Goal: Task Accomplishment & Management: Manage account settings

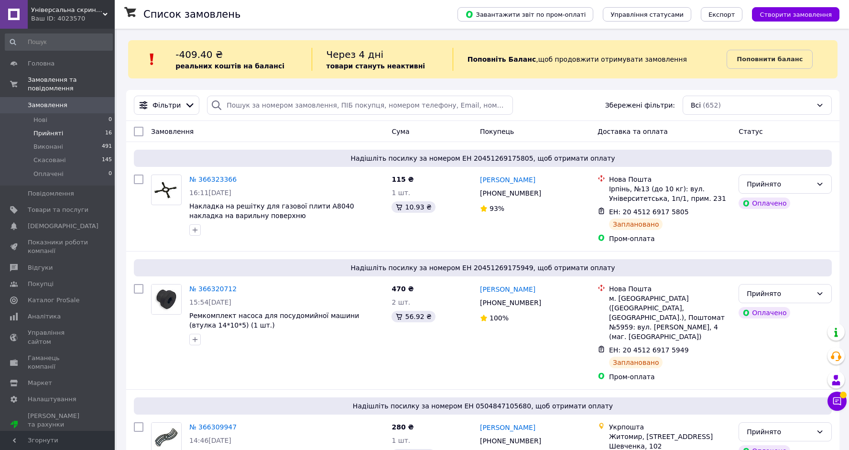
click at [87, 130] on li "Прийняті 16" at bounding box center [59, 133] width 118 height 13
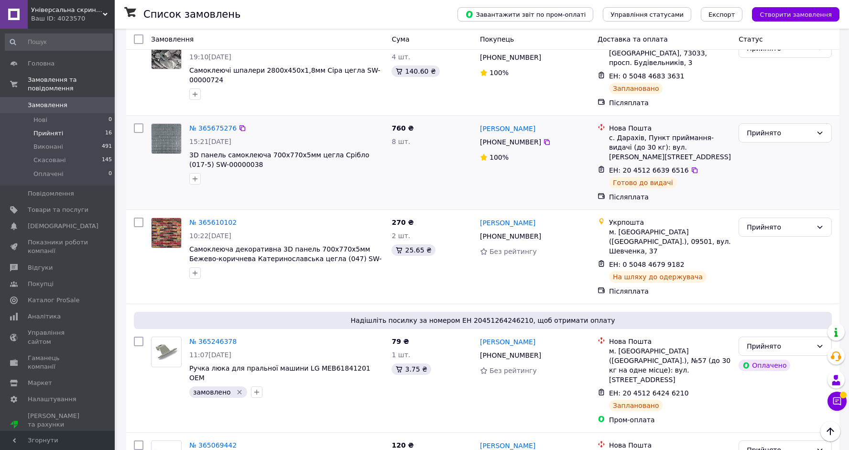
scroll to position [1106, 0]
click at [42, 130] on span "Прийняті" at bounding box center [48, 133] width 30 height 9
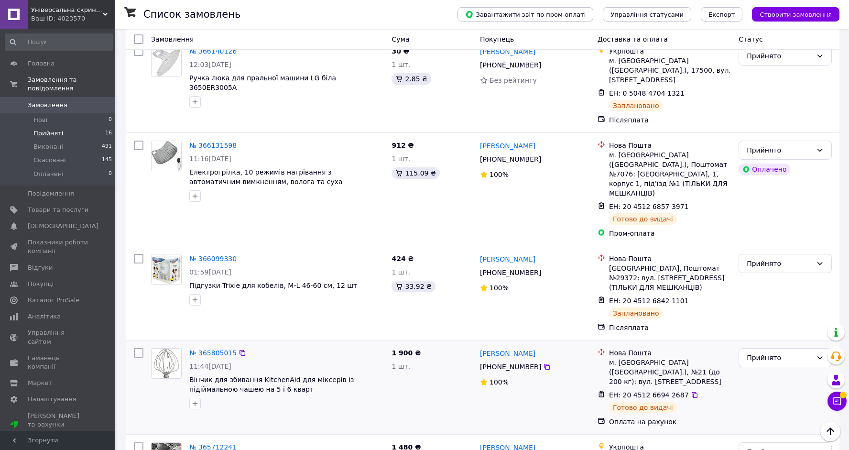
scroll to position [699, 0]
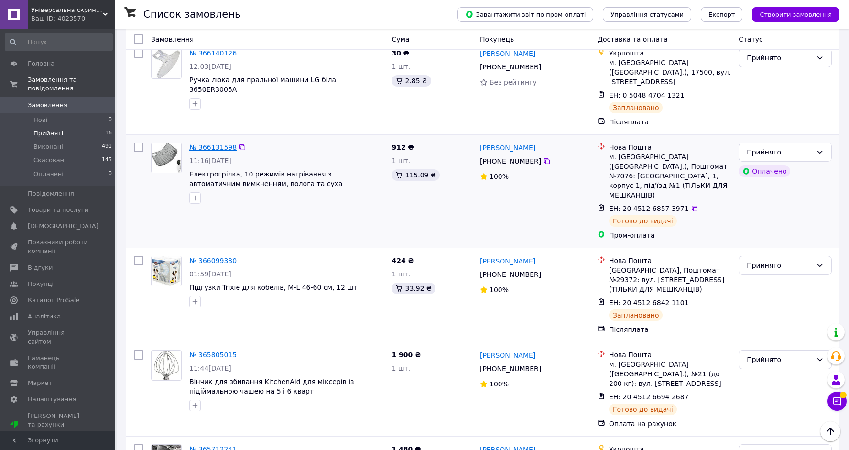
click at [222, 143] on link "№ 366131598" at bounding box center [212, 147] width 47 height 8
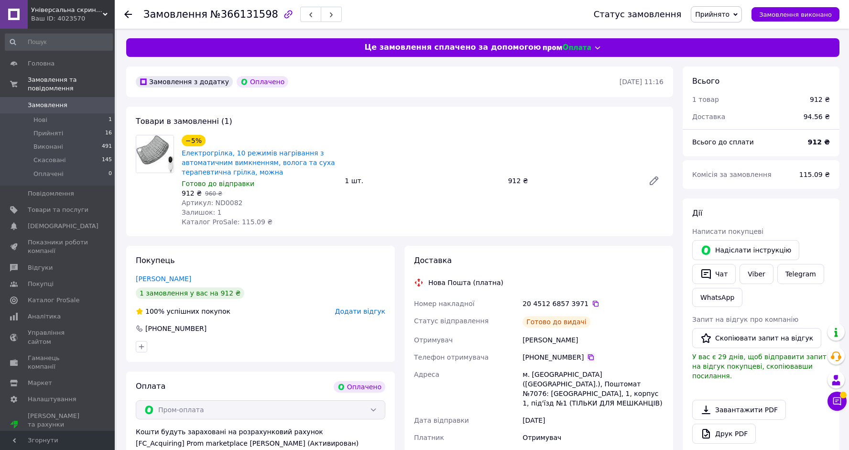
click at [593, 353] on icon at bounding box center [591, 357] width 8 height 8
click at [83, 120] on li "Нові 1" at bounding box center [59, 119] width 118 height 13
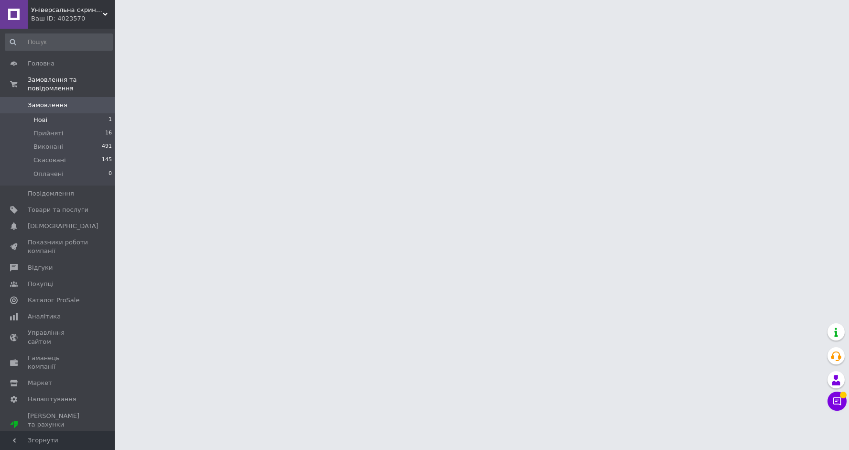
click at [48, 121] on li "Нові 1" at bounding box center [59, 119] width 118 height 13
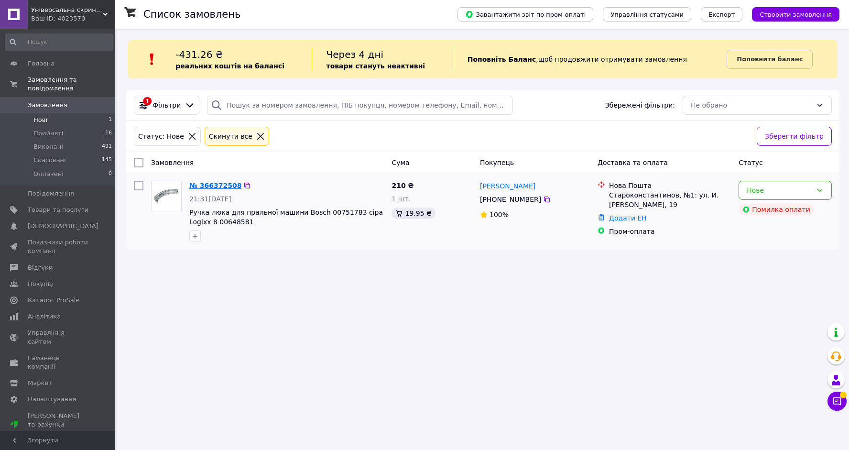
click at [205, 186] on link "№ 366372508" at bounding box center [215, 186] width 52 height 8
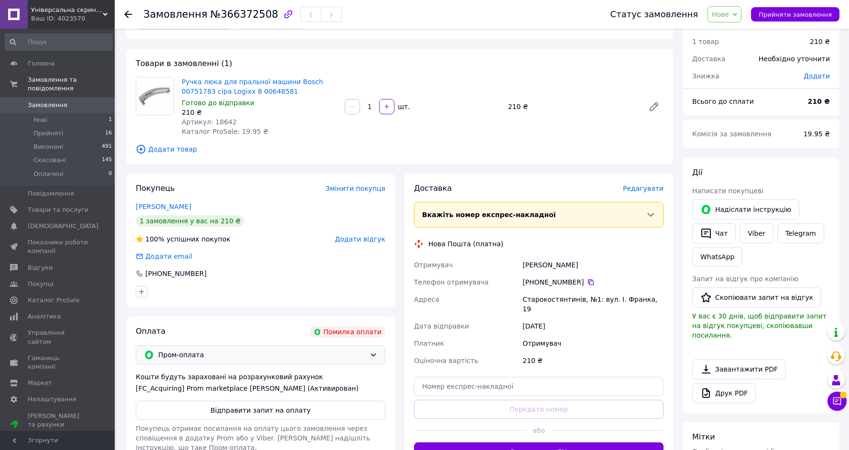
scroll to position [35, 0]
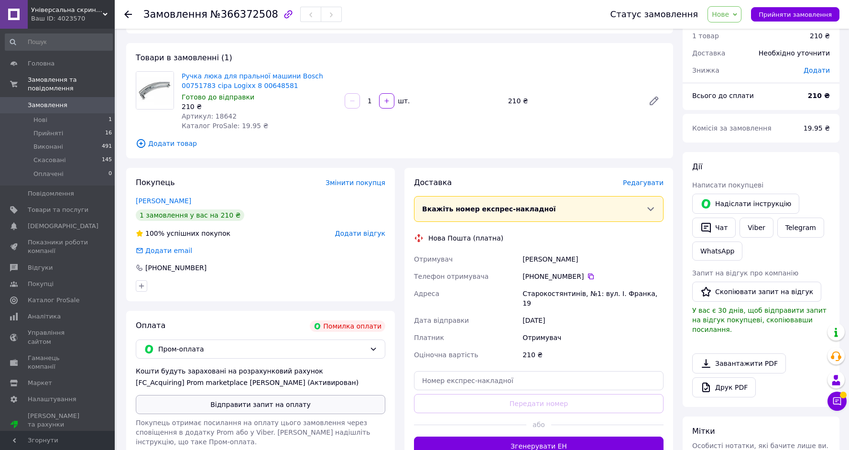
click at [247, 414] on button "Відправити запит на оплату" at bounding box center [261, 404] width 250 height 19
click at [729, 17] on span "Нове" at bounding box center [720, 15] width 17 height 8
click at [729, 36] on li "Прийнято" at bounding box center [730, 33] width 44 height 14
click at [36, 136] on span "Прийняті" at bounding box center [48, 133] width 30 height 9
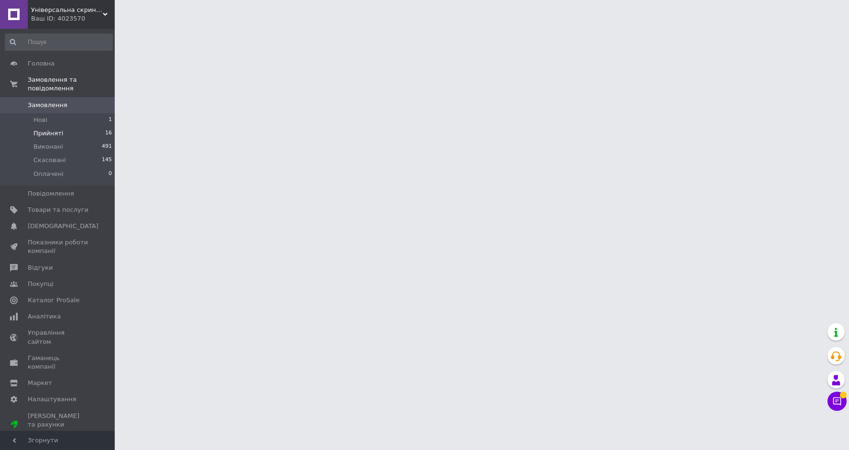
click at [36, 136] on span "Прийняті" at bounding box center [48, 133] width 30 height 9
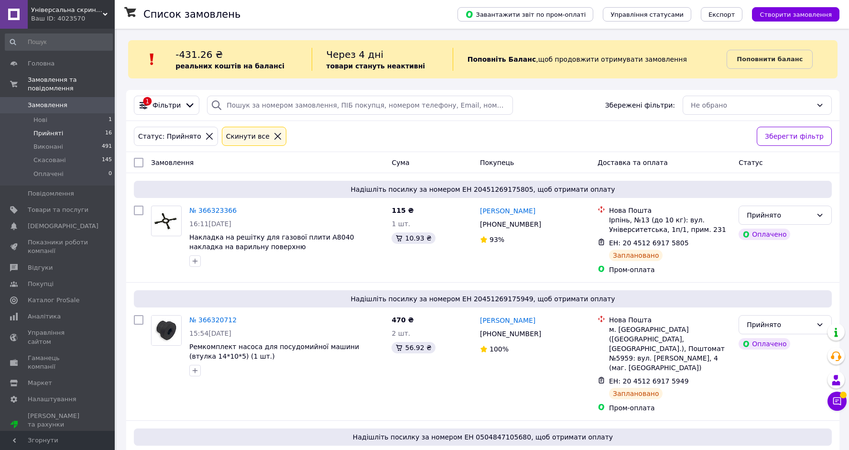
click at [36, 136] on span "Прийняті" at bounding box center [48, 133] width 30 height 9
click at [46, 123] on span "Нові" at bounding box center [40, 120] width 14 height 9
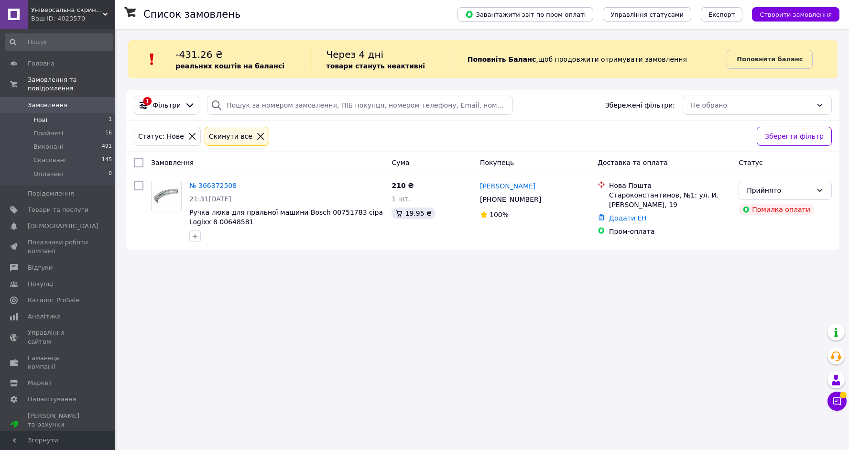
click at [44, 120] on span "Нові" at bounding box center [40, 120] width 14 height 9
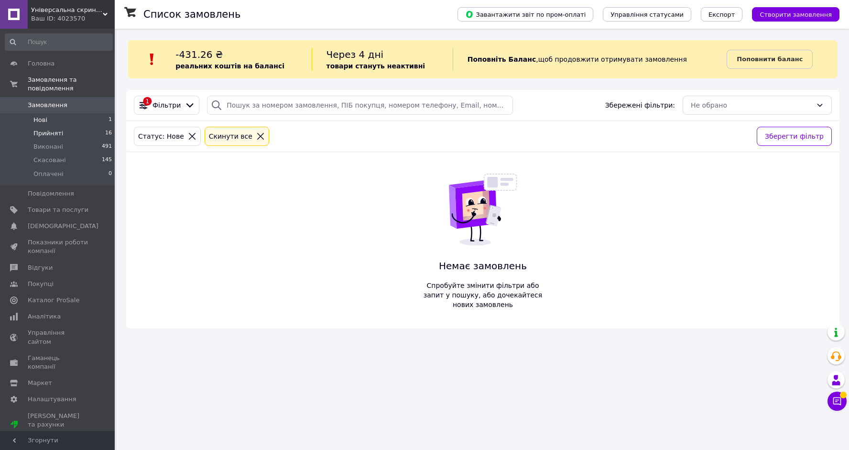
click at [82, 134] on li "Прийняті 16" at bounding box center [59, 133] width 118 height 13
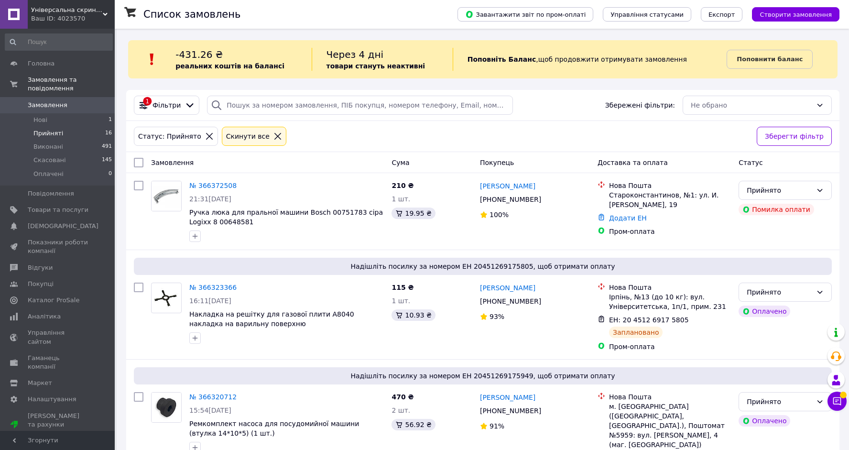
click at [82, 134] on li "Прийняті 16" at bounding box center [59, 133] width 118 height 13
click at [41, 220] on link "Сповіщення 0 6" at bounding box center [59, 226] width 118 height 16
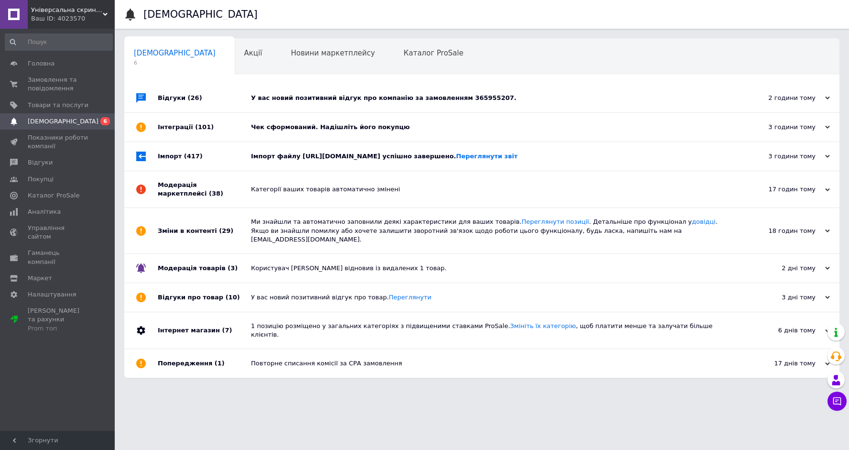
click at [177, 158] on div "Імпорт (417)" at bounding box center [204, 156] width 93 height 29
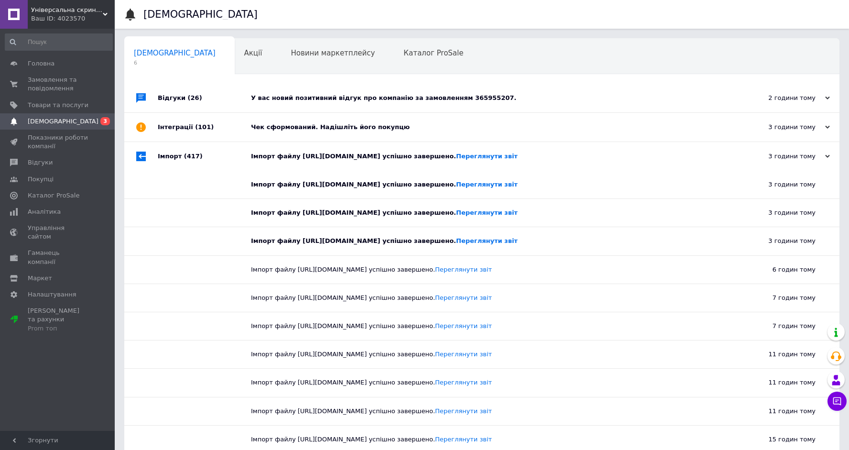
click at [180, 130] on div "Інтеграції (101)" at bounding box center [204, 127] width 93 height 29
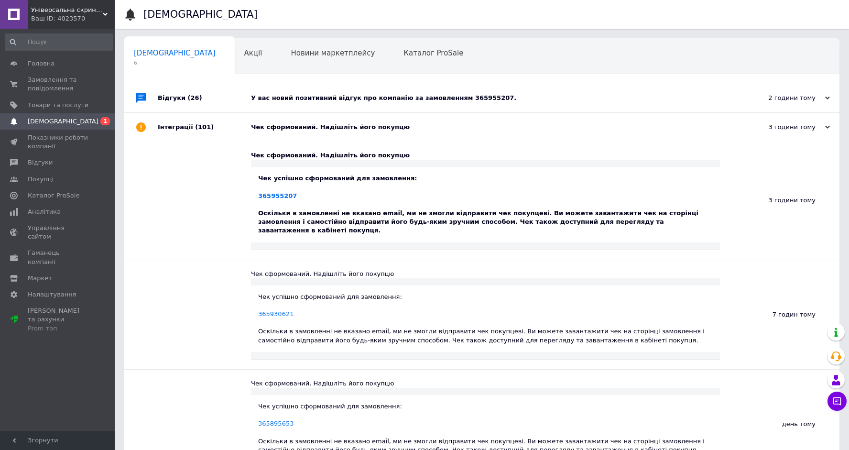
click at [313, 102] on div "У вас новий позитивний відгук про компанію за замовленням 365955207." at bounding box center [492, 98] width 483 height 9
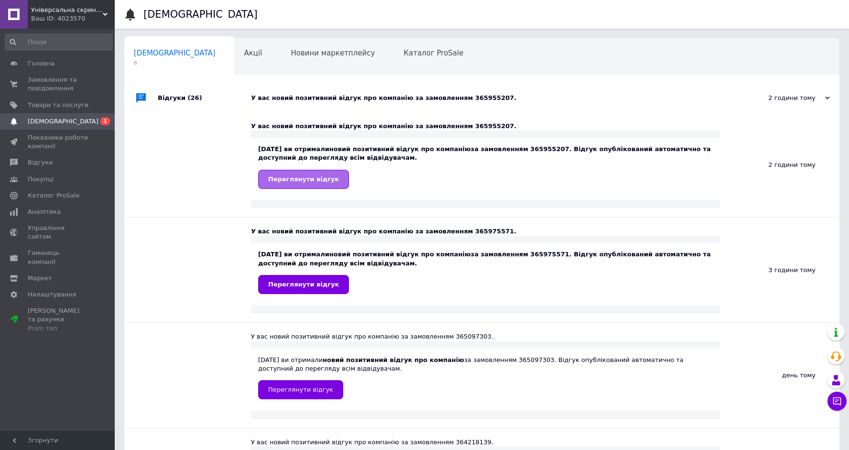
click at [298, 184] on link "Переглянути відгук" at bounding box center [303, 179] width 91 height 19
click at [50, 87] on span "Замовлення та повідомлення" at bounding box center [58, 84] width 61 height 17
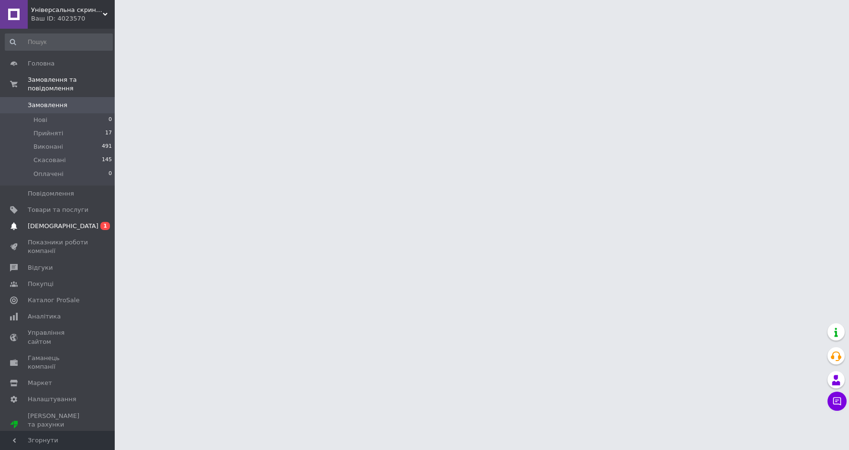
click at [31, 227] on span "[DEMOGRAPHIC_DATA]" at bounding box center [63, 226] width 71 height 9
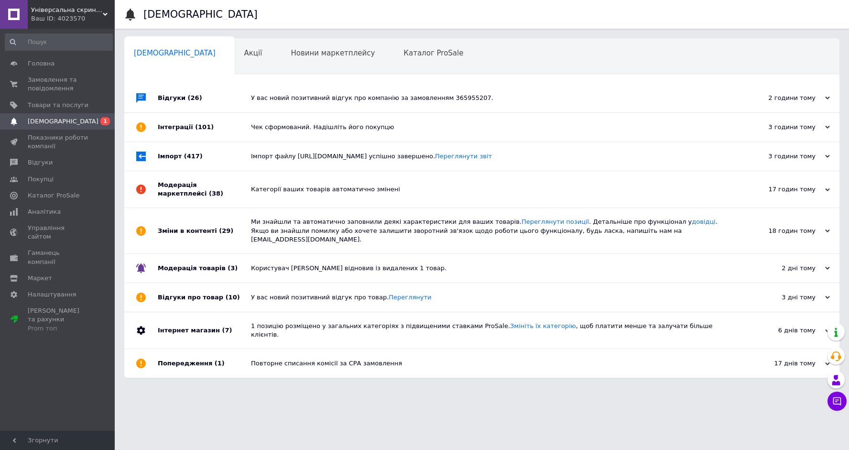
click at [177, 99] on div "Відгуки (26)" at bounding box center [204, 98] width 93 height 29
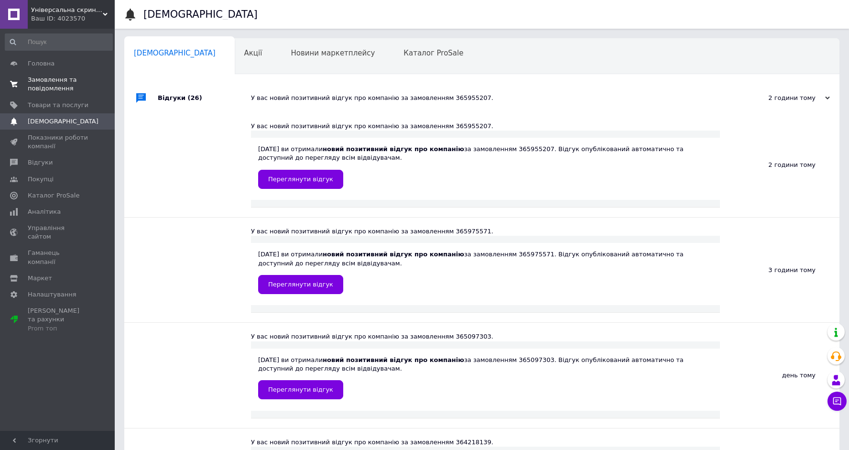
click at [54, 91] on span "Замовлення та повідомлення" at bounding box center [58, 84] width 61 height 17
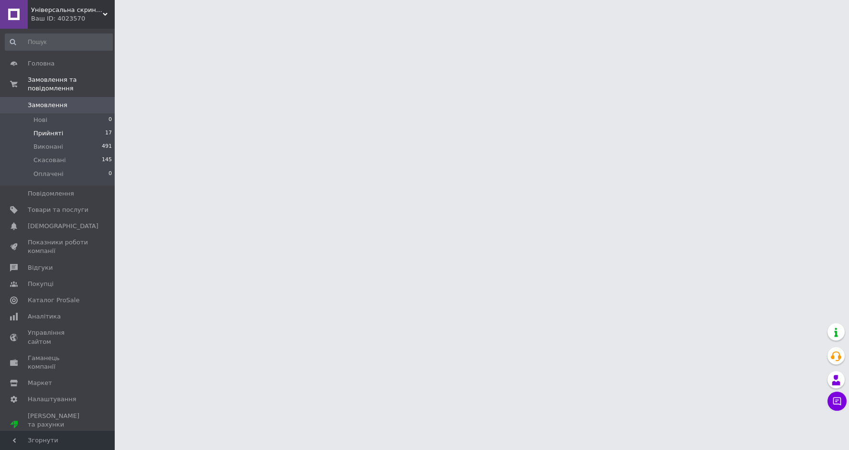
click at [45, 129] on span "Прийняті" at bounding box center [48, 133] width 30 height 9
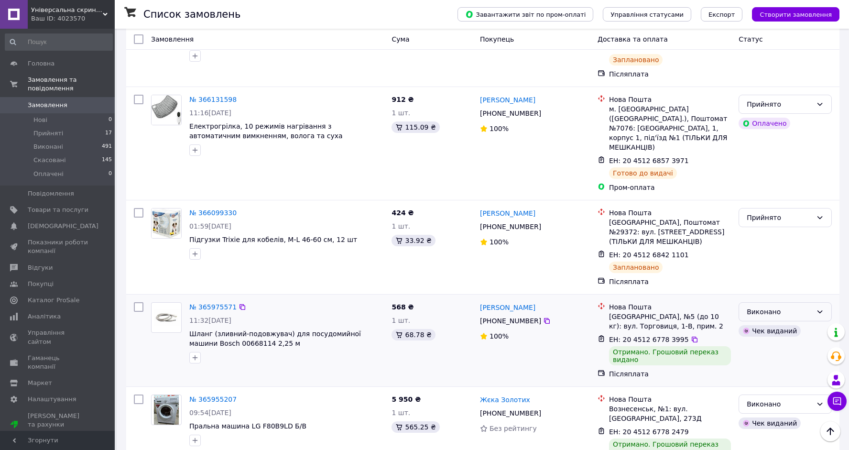
scroll to position [793, 0]
click at [42, 134] on span "Прийняті" at bounding box center [48, 133] width 30 height 9
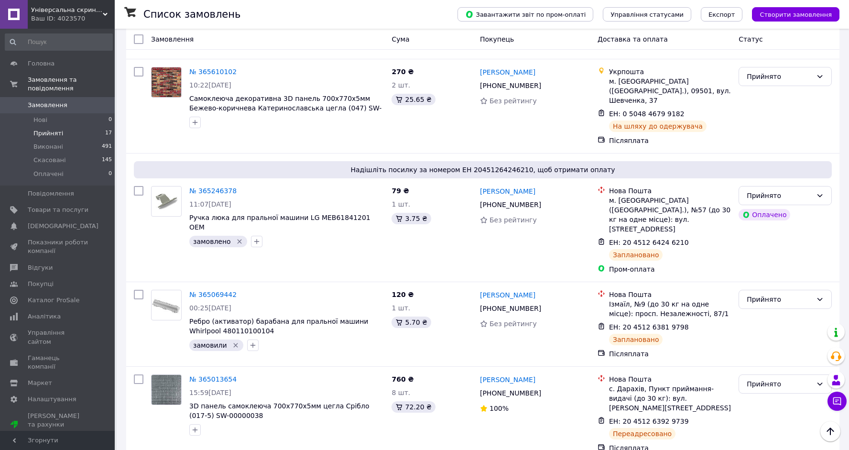
scroll to position [1332, 0]
click at [370, 1] on div "Список замовлень" at bounding box center [290, 14] width 295 height 29
click at [62, 134] on li "Прийняті 17" at bounding box center [59, 133] width 118 height 13
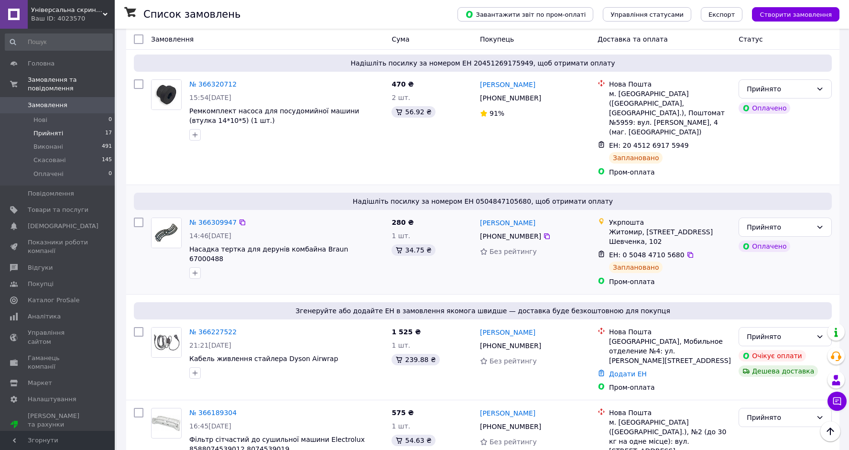
scroll to position [313, 0]
